Goal: Information Seeking & Learning: Stay updated

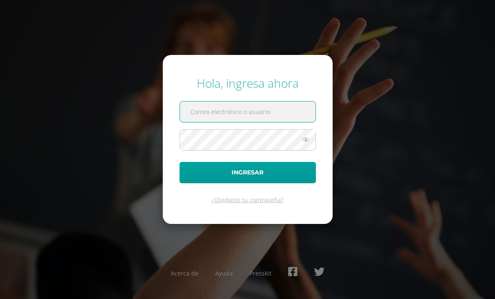
scroll to position [51, 0]
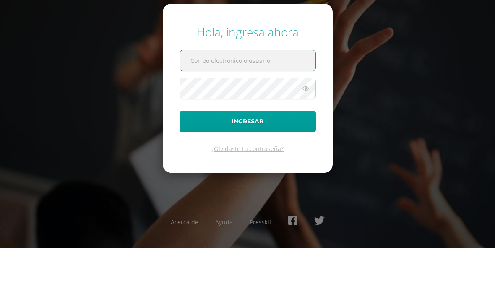
type input "20210090@liceoguatemala.edu.gt"
click at [247, 162] on button "Ingresar" at bounding box center [248, 172] width 136 height 21
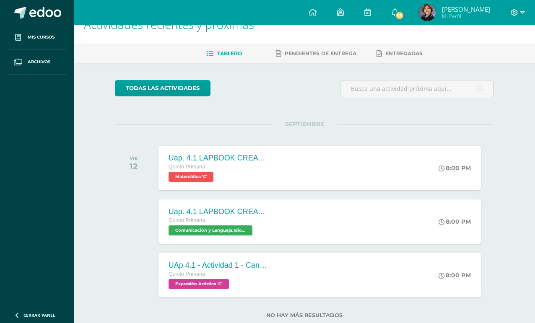
scroll to position [22, 0]
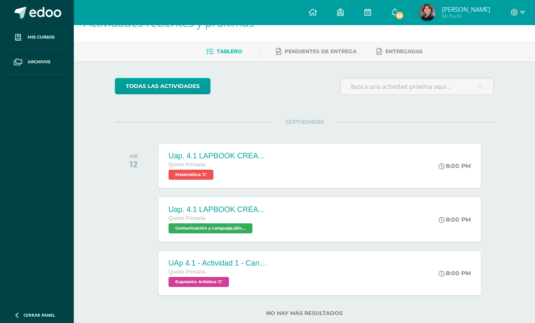
click at [445, 174] on div "8:00 PM" at bounding box center [459, 166] width 44 height 44
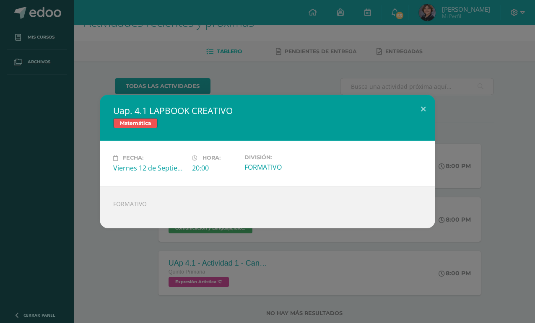
click at [422, 112] on button at bounding box center [423, 109] width 24 height 29
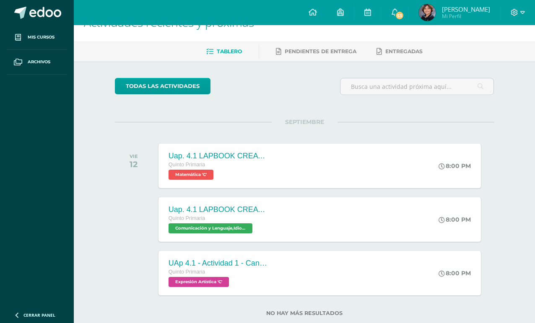
click at [409, 10] on link "53" at bounding box center [395, 12] width 27 height 25
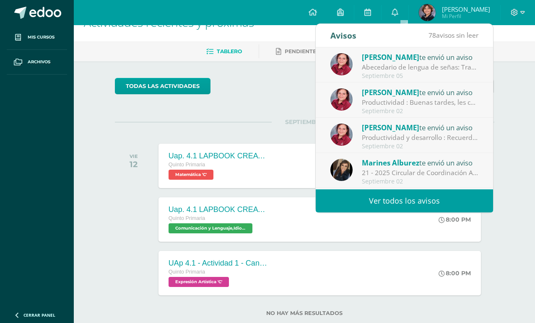
click at [469, 61] on div "Kimberly te envió un aviso" at bounding box center [420, 57] width 117 height 11
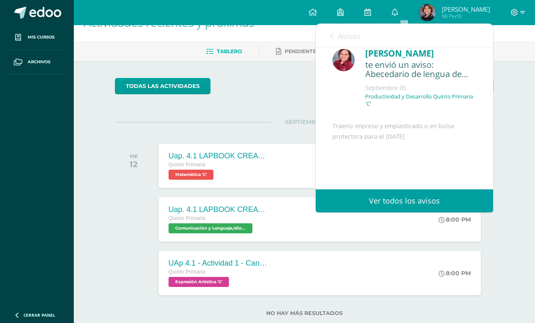
scroll to position [10, 0]
click at [469, 60] on div "te envió un aviso: Abecedario de lengua de señas" at bounding box center [420, 69] width 111 height 20
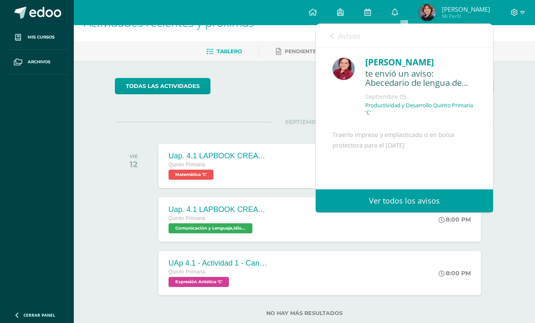
click at [341, 38] on span "Avisos" at bounding box center [349, 36] width 23 height 10
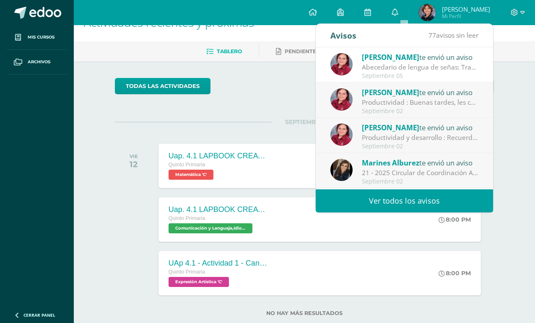
scroll to position [0, 0]
click at [445, 96] on div "Kimberly te envió un aviso" at bounding box center [420, 92] width 117 height 11
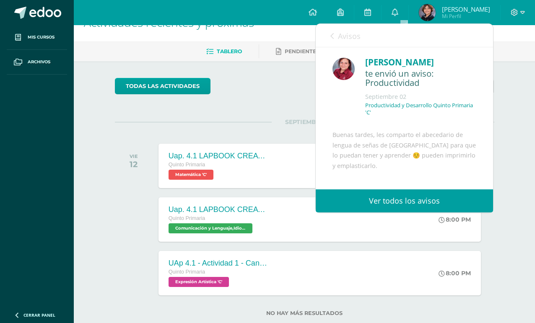
click at [334, 36] on link "Avisos" at bounding box center [346, 36] width 30 height 24
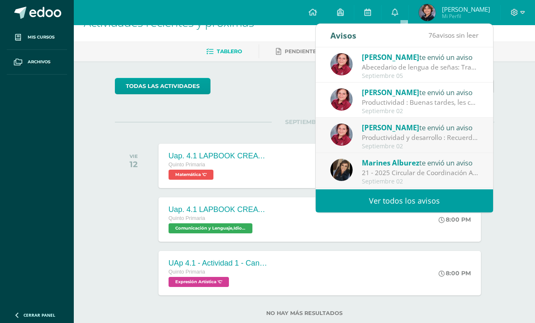
click at [430, 131] on div "Kimberly te envió un aviso" at bounding box center [420, 127] width 117 height 11
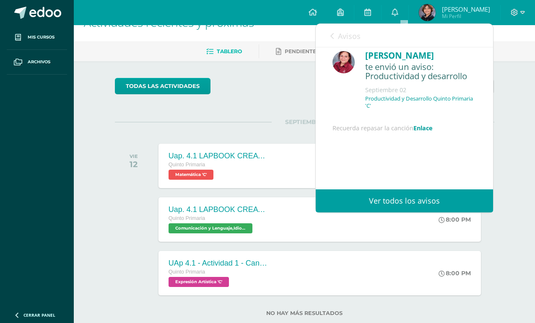
scroll to position [8, 0]
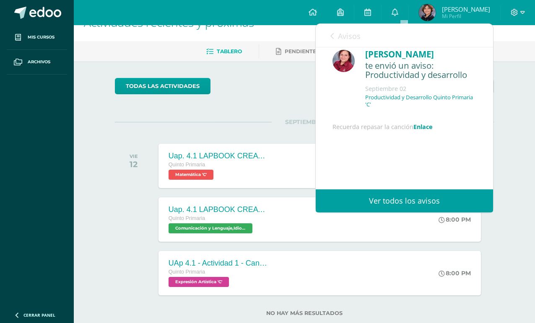
click at [327, 29] on div "Avisos 75 avisos sin leer Avisos" at bounding box center [404, 35] width 177 height 23
click at [338, 38] on span "Avisos" at bounding box center [349, 36] width 23 height 10
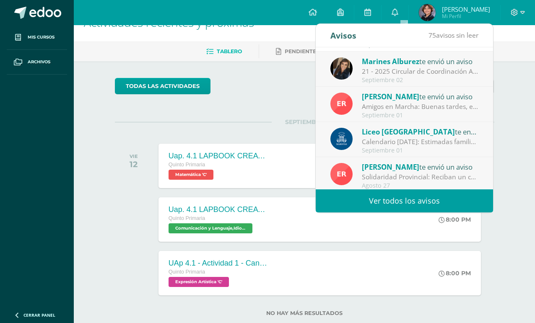
scroll to position [102, 0]
click at [468, 62] on div "Marines Alburez te envió un aviso" at bounding box center [420, 60] width 117 height 11
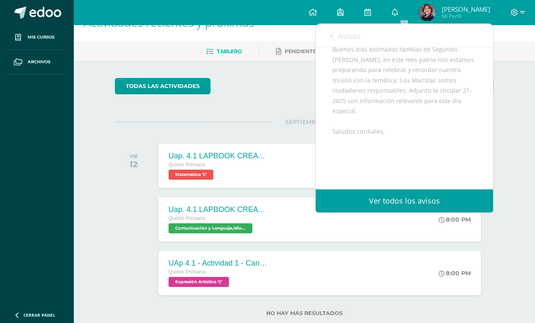
scroll to position [79, 0]
click at [338, 34] on span "Avisos" at bounding box center [349, 36] width 23 height 10
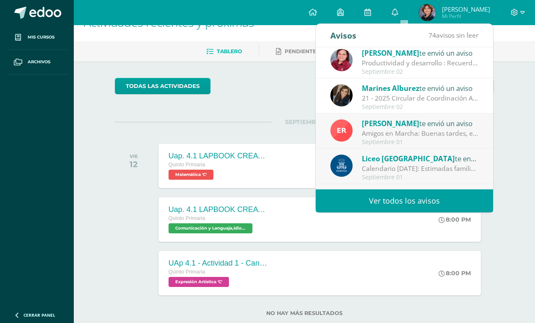
scroll to position [78, 0]
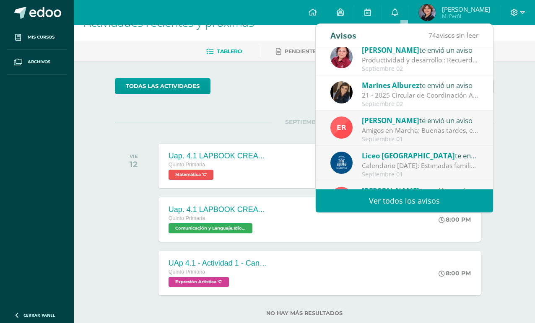
click at [446, 98] on div "21 - 2025 Circular de Coordinación Académica : Buenos días estimadas familias d…" at bounding box center [420, 96] width 117 height 10
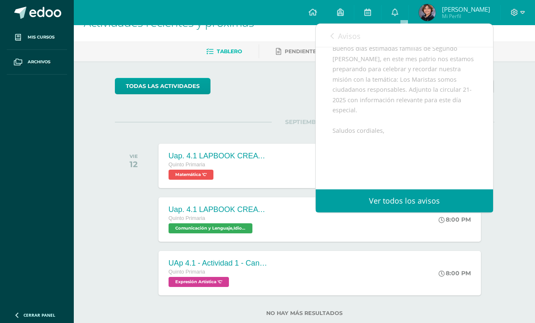
click at [465, 198] on link "Ver todos los avisos" at bounding box center [404, 201] width 177 height 23
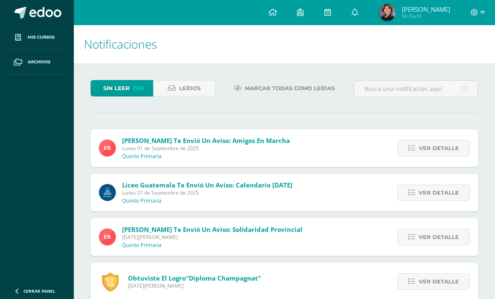
click at [192, 85] on span "Leídos" at bounding box center [189, 89] width 21 height 16
click at [192, 84] on span "Leídos" at bounding box center [189, 89] width 21 height 16
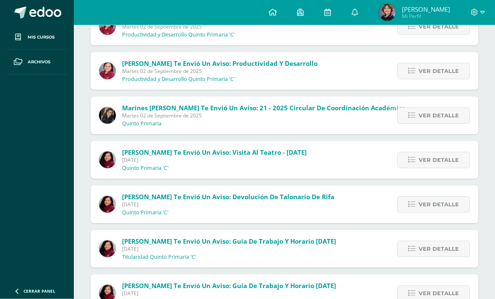
scroll to position [166, 0]
click at [444, 118] on span "Ver detalle" at bounding box center [439, 116] width 40 height 16
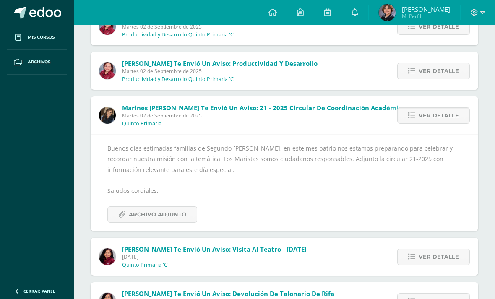
click at [171, 213] on span "Archivo Adjunto" at bounding box center [157, 215] width 57 height 16
